Goal: Transaction & Acquisition: Purchase product/service

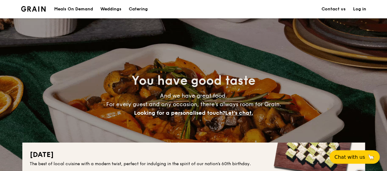
click at [82, 8] on div "Meals On Demand" at bounding box center [73, 9] width 39 height 18
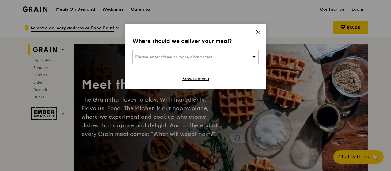
click at [257, 35] on icon at bounding box center [258, 32] width 6 height 6
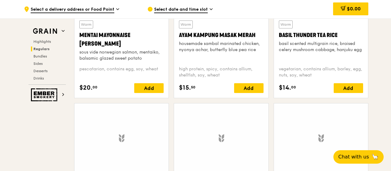
scroll to position [614, 0]
